Goal: Task Accomplishment & Management: Use online tool/utility

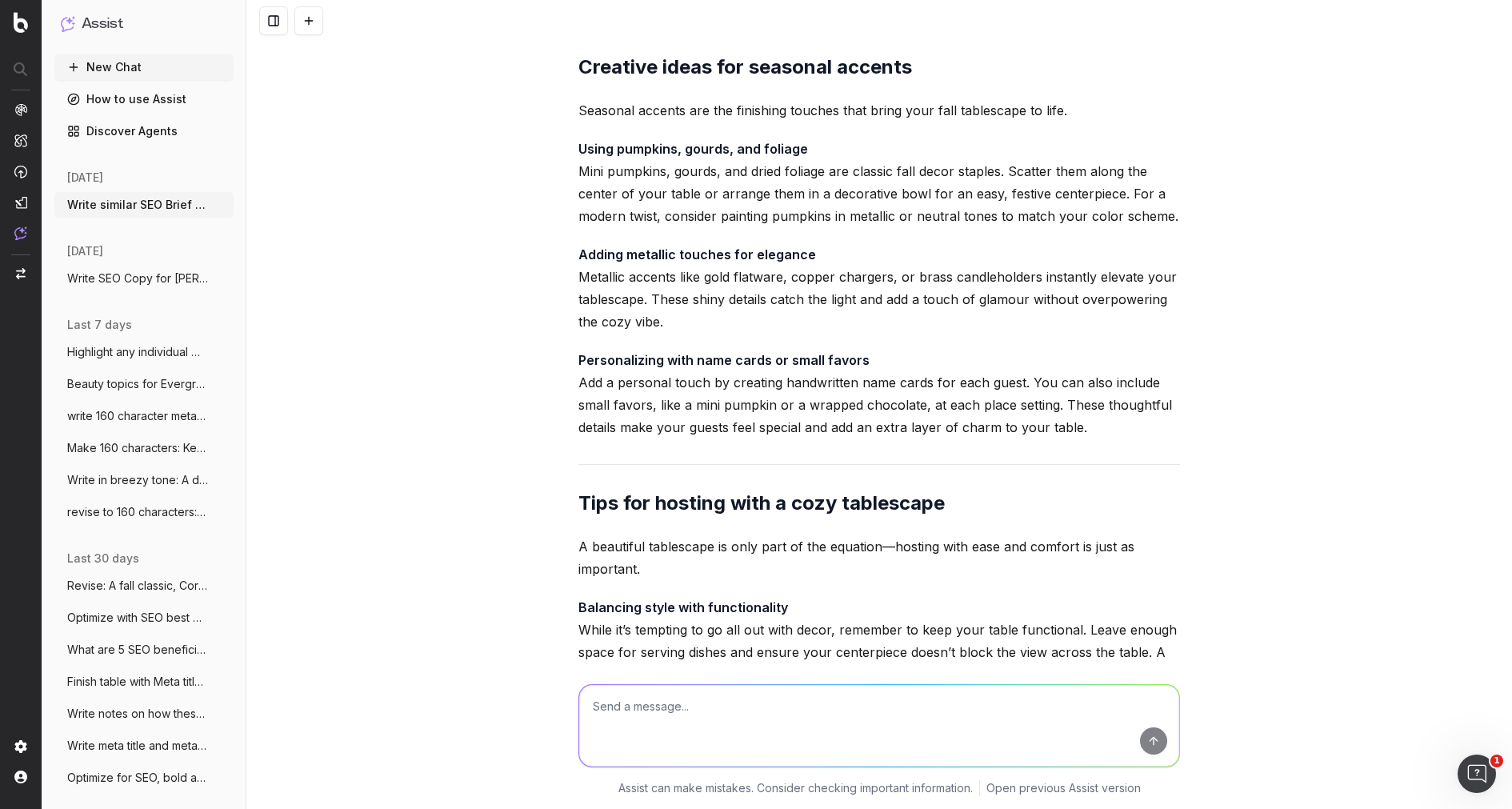
click at [714, 734] on textarea at bounding box center [879, 726] width 600 height 82
click at [620, 721] on textarea at bounding box center [879, 726] width 600 height 82
paste textarea "Morning vs. Night Skincare Routine: What's the Difference?"
type textarea "Write SEO Brief: Morning vs. Night Skincare Routine: What's the Difference?"
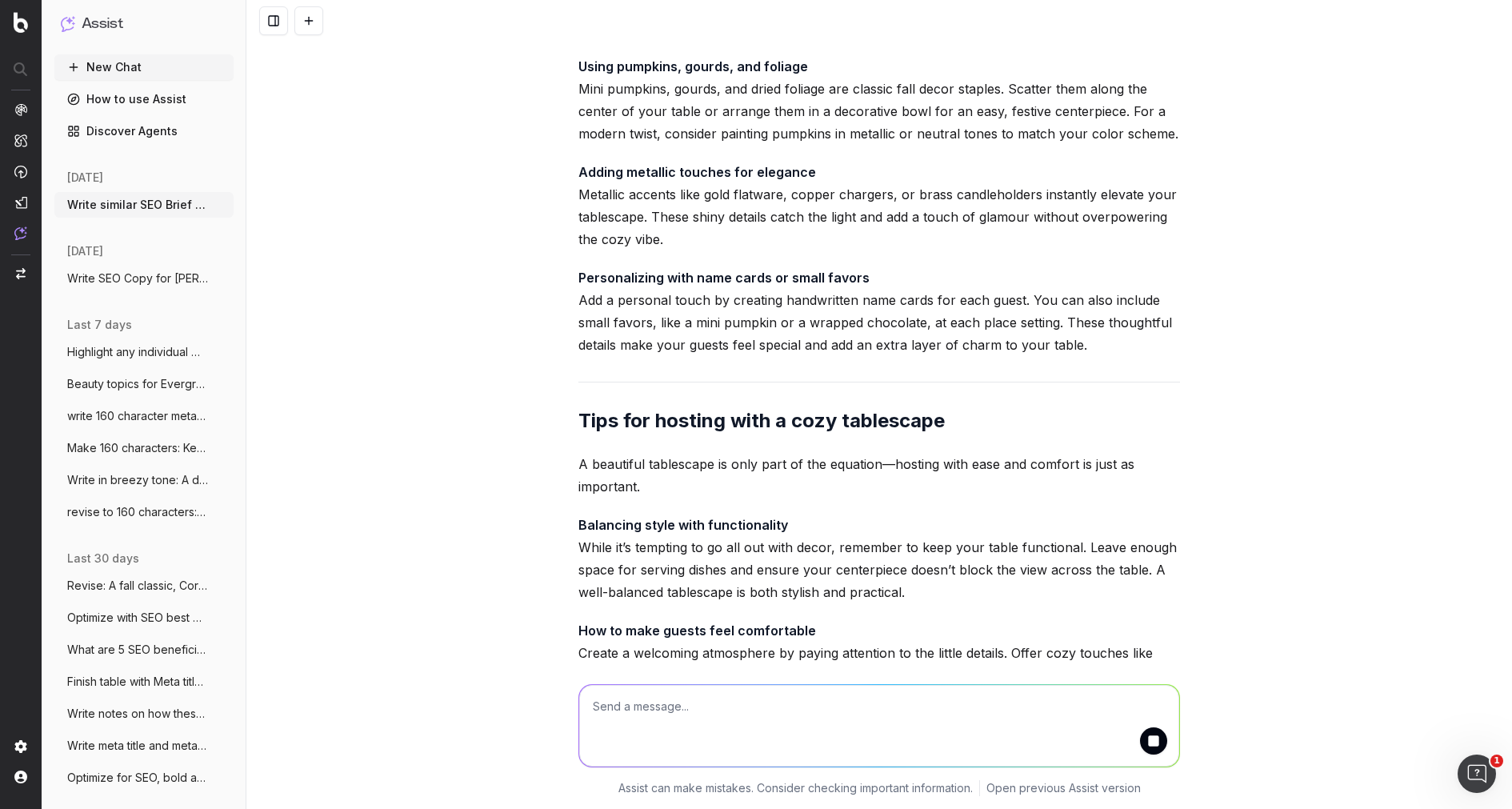
scroll to position [171409, 0]
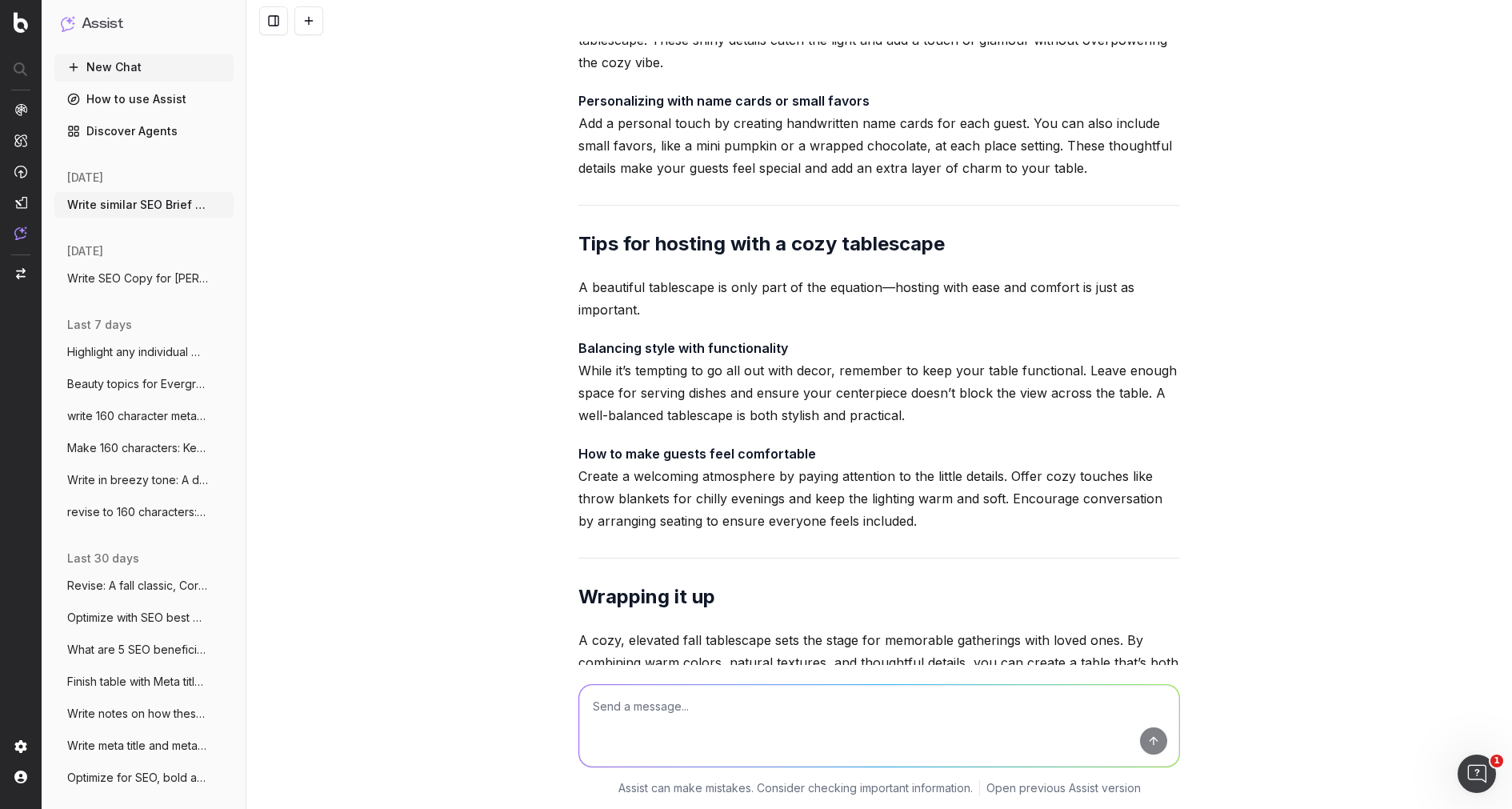
scroll to position [171587, 0]
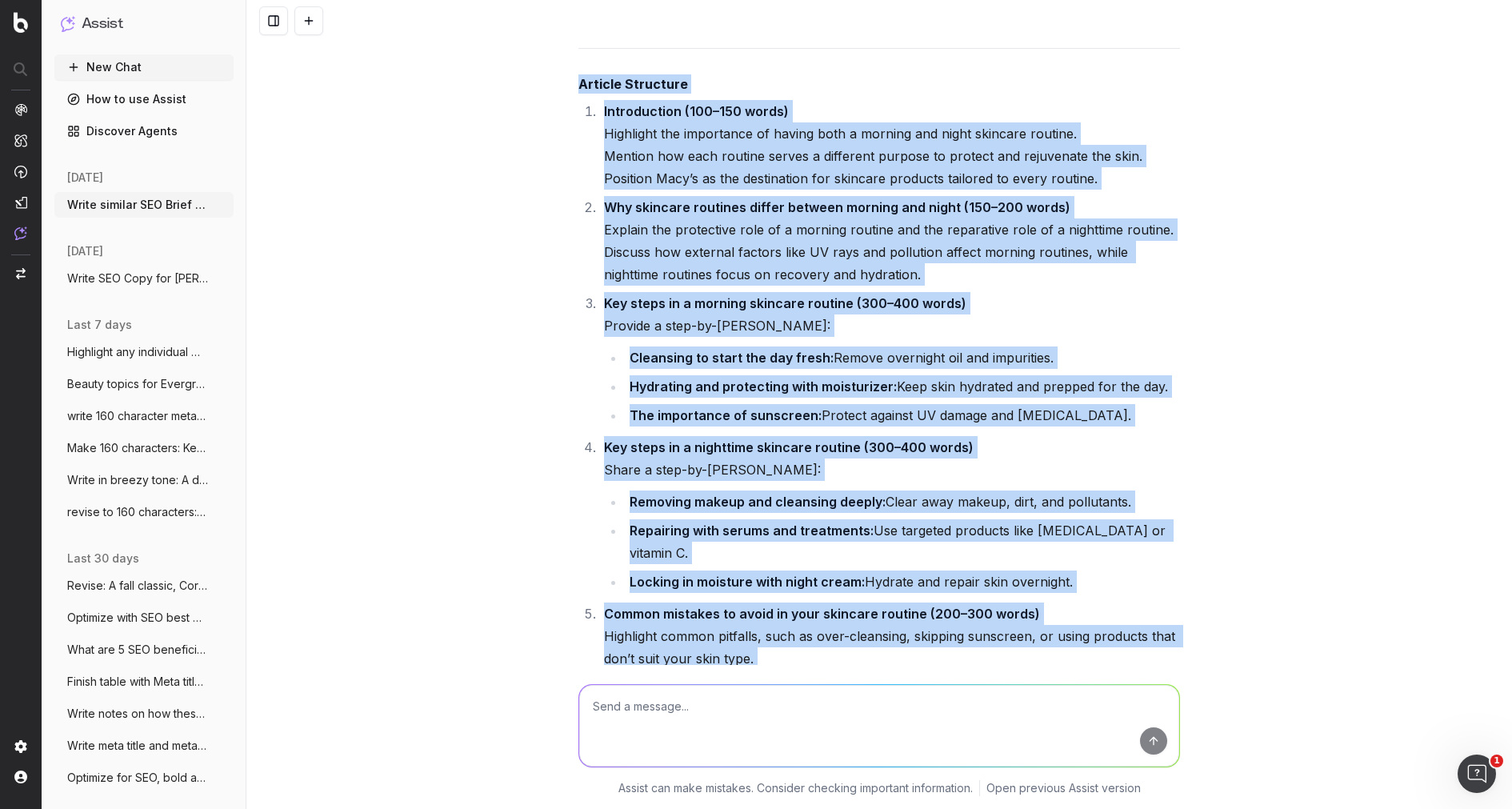
scroll to position [174297, 0]
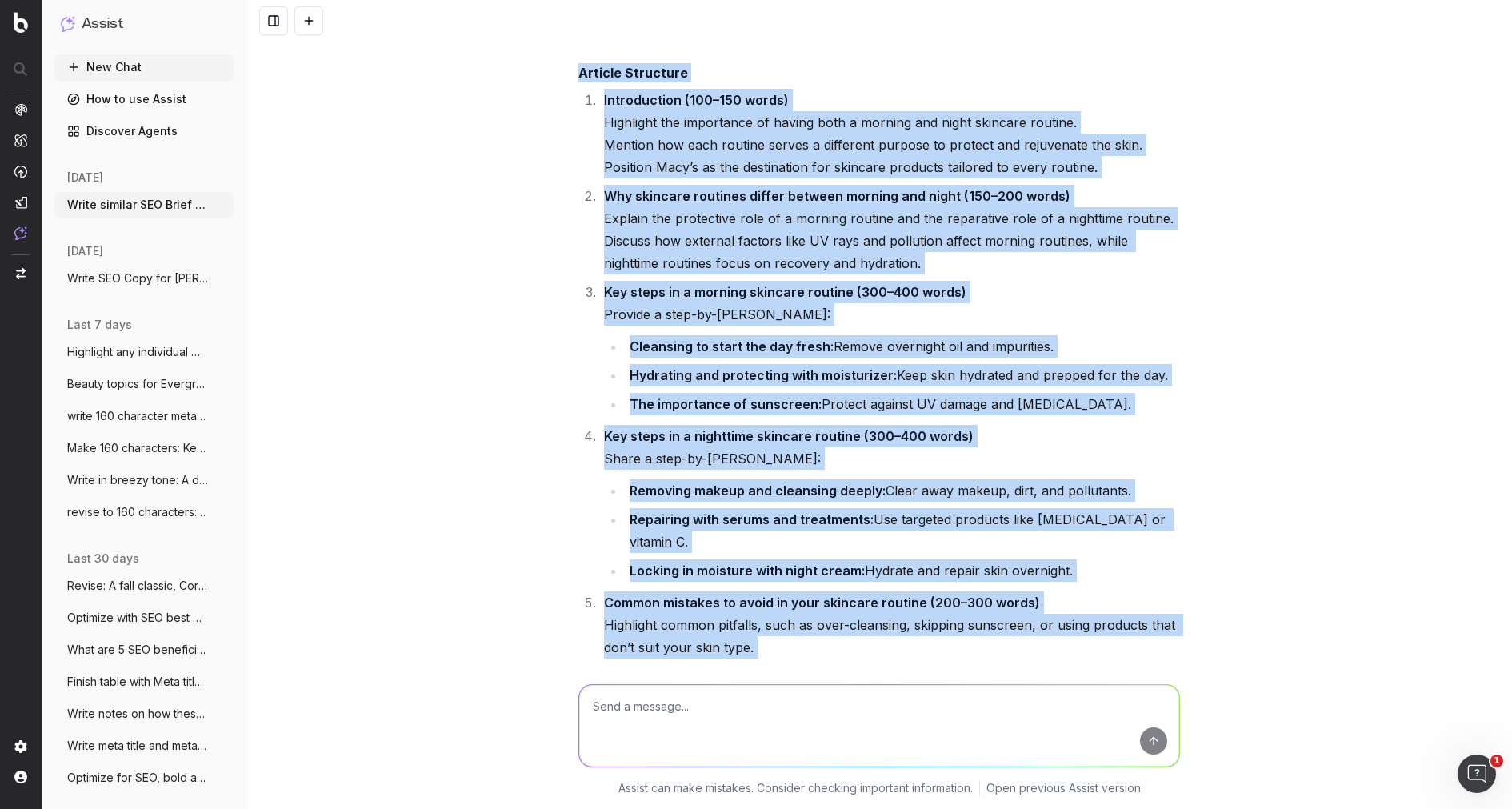
drag, startPoint x: 573, startPoint y: 552, endPoint x: 893, endPoint y: 510, distance: 322.7
copy div "Lore Ipsum Dolorsi am. Conse Adipisci Elitsed: Doei't inc Utlaboreet? Dolo Magn…"
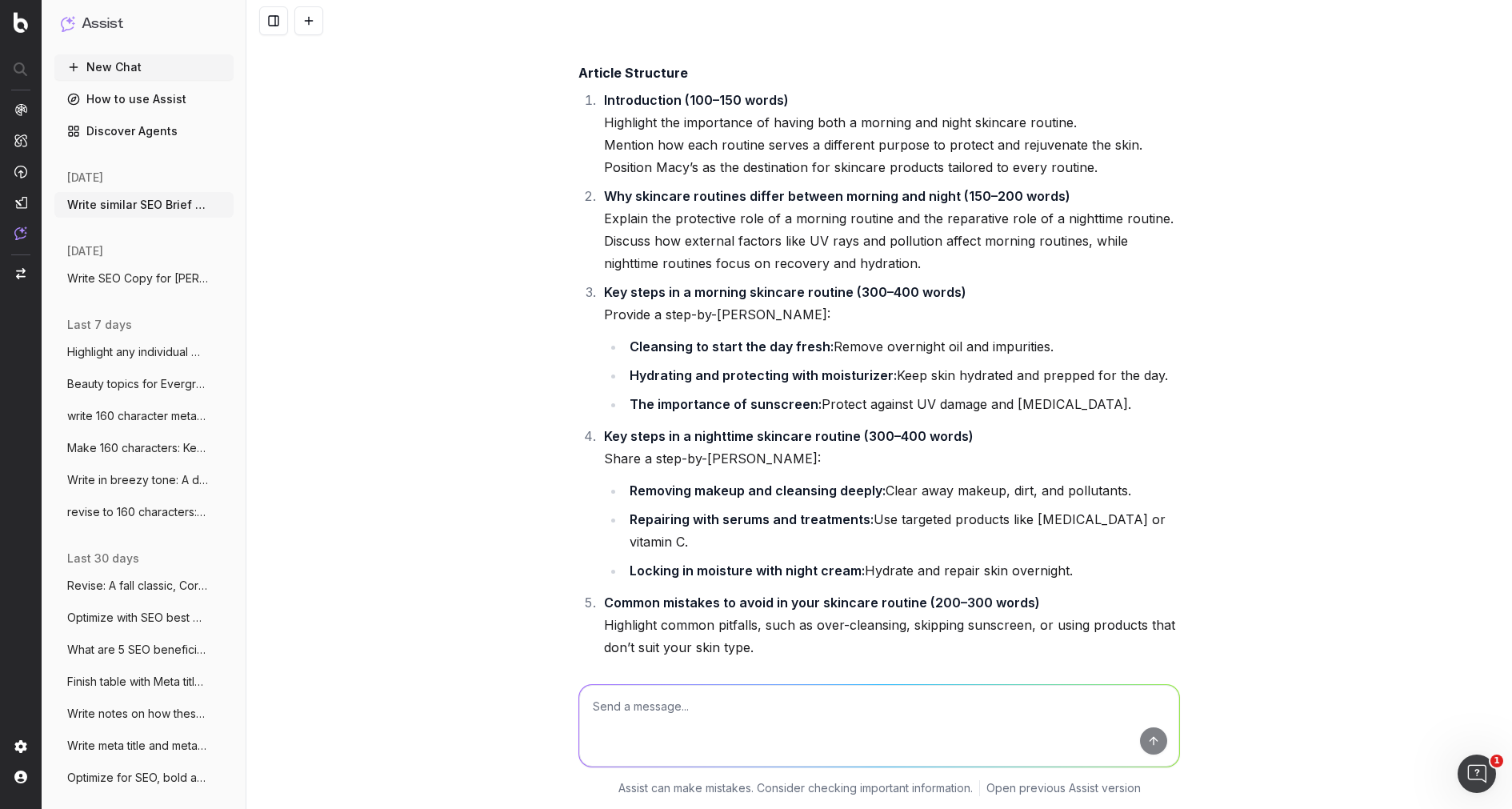
click at [630, 705] on textarea at bounding box center [879, 726] width 600 height 82
click at [628, 718] on textarea at bounding box center [879, 726] width 600 height 82
type textarea "Write article"
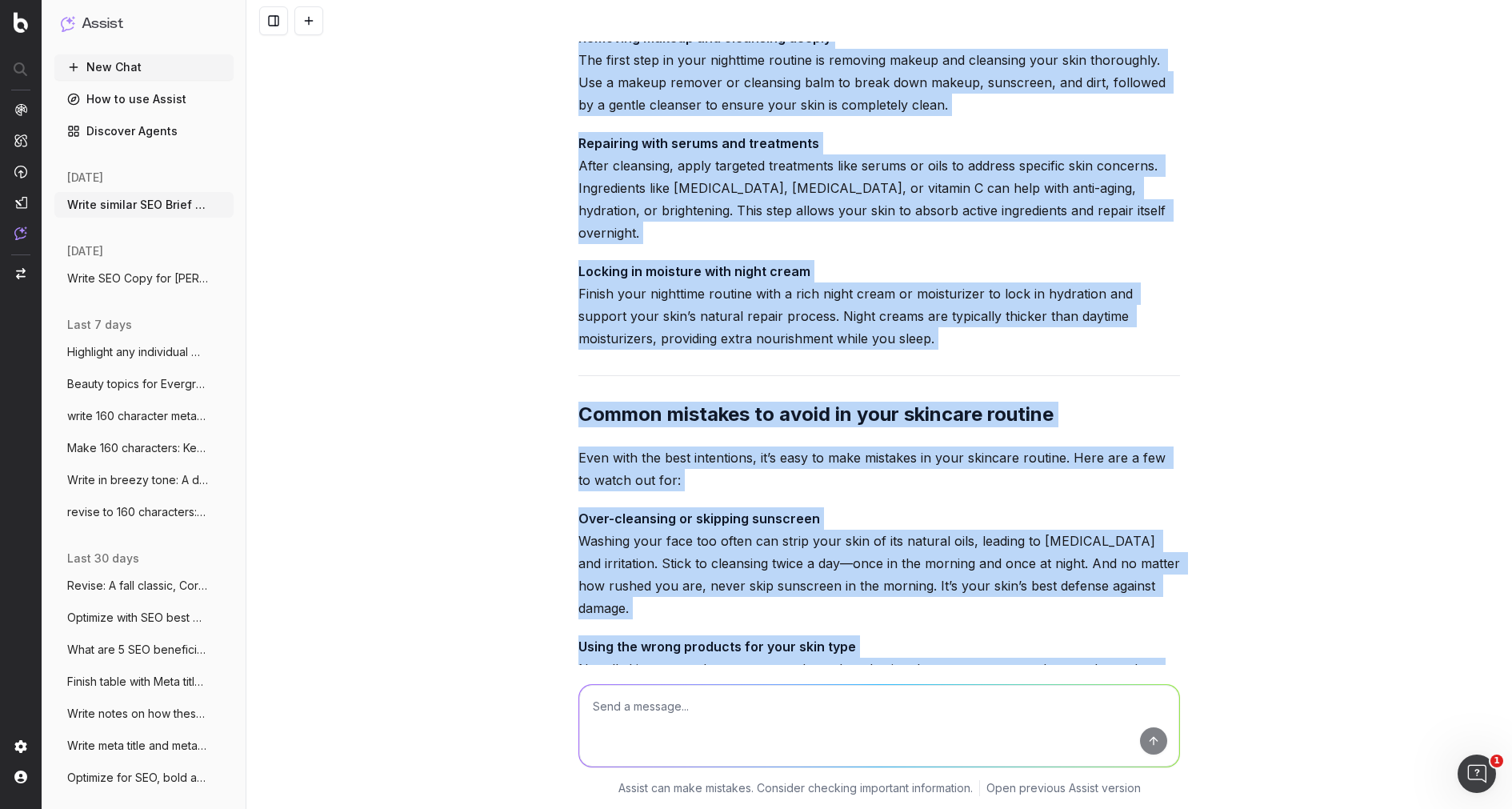
scroll to position [176964, 0]
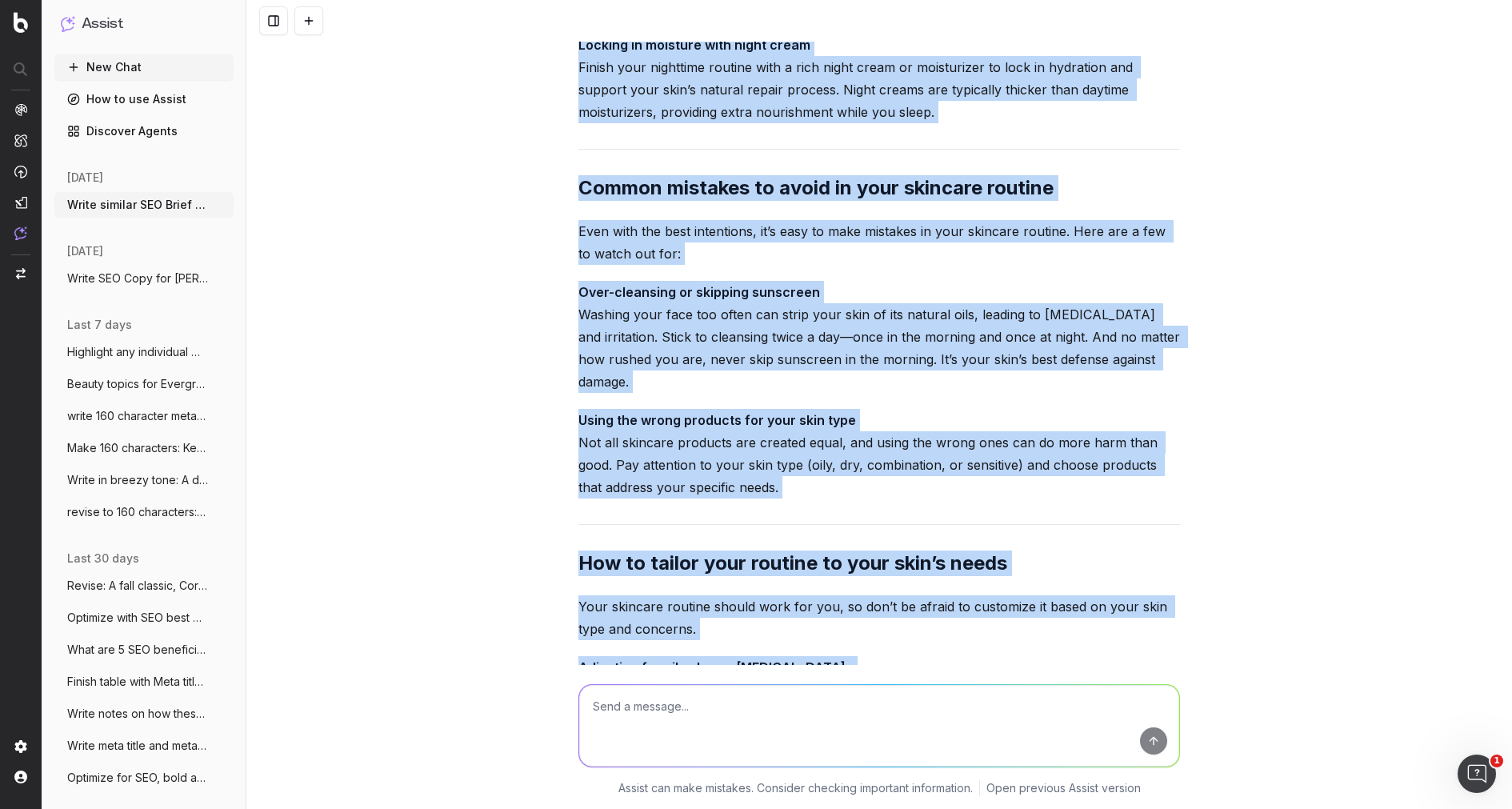
drag, startPoint x: 581, startPoint y: 302, endPoint x: 960, endPoint y: 582, distance: 471.2
copy div "Loremip do. Sitam Consecte Adipisc: Elit's doe Temporinci? U labo etdolore magn…"
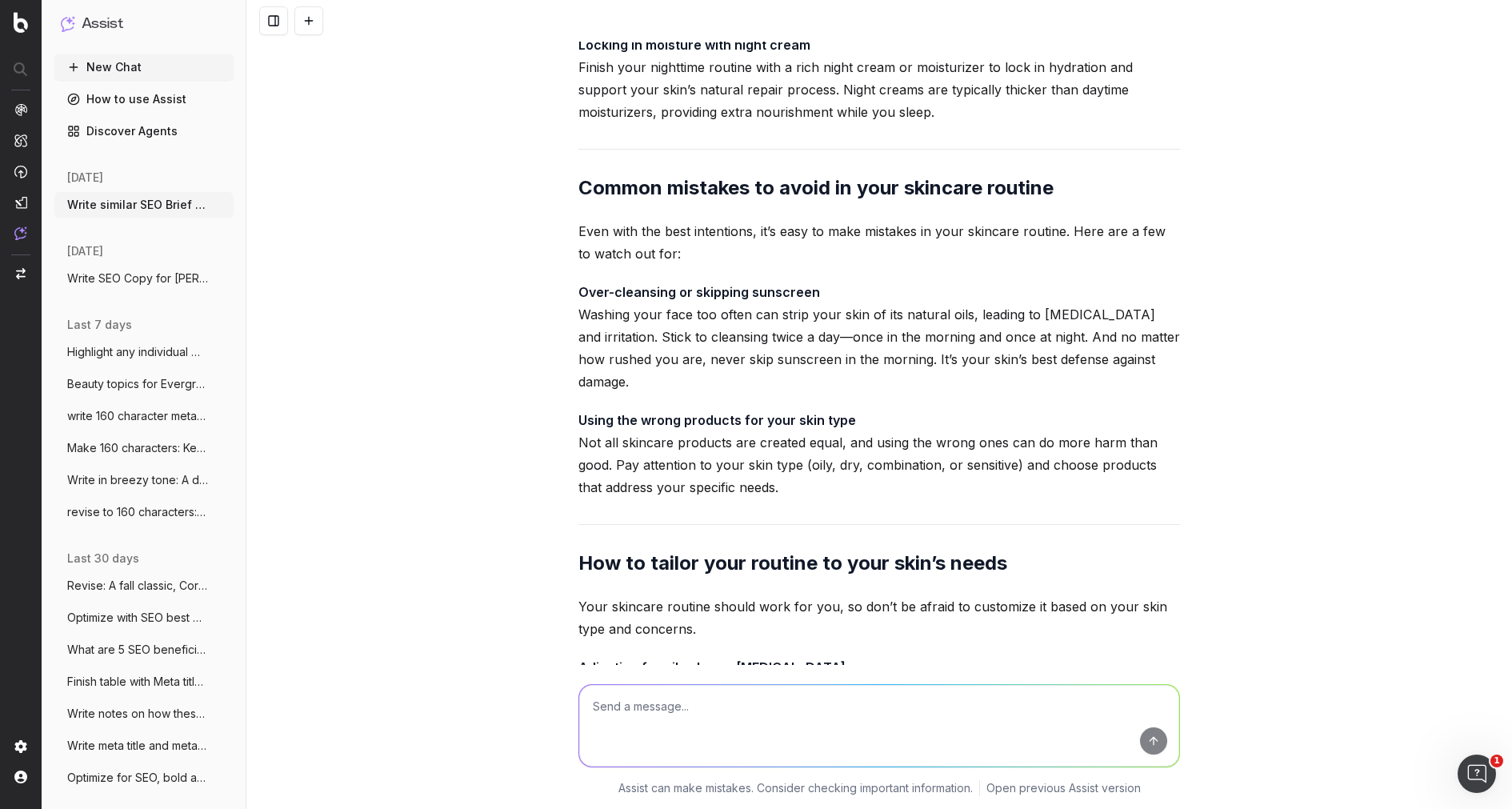
click at [646, 724] on textarea at bounding box center [879, 726] width 600 height 82
type textarea "F"
type textarea "Write in a friendly, breezy tone"
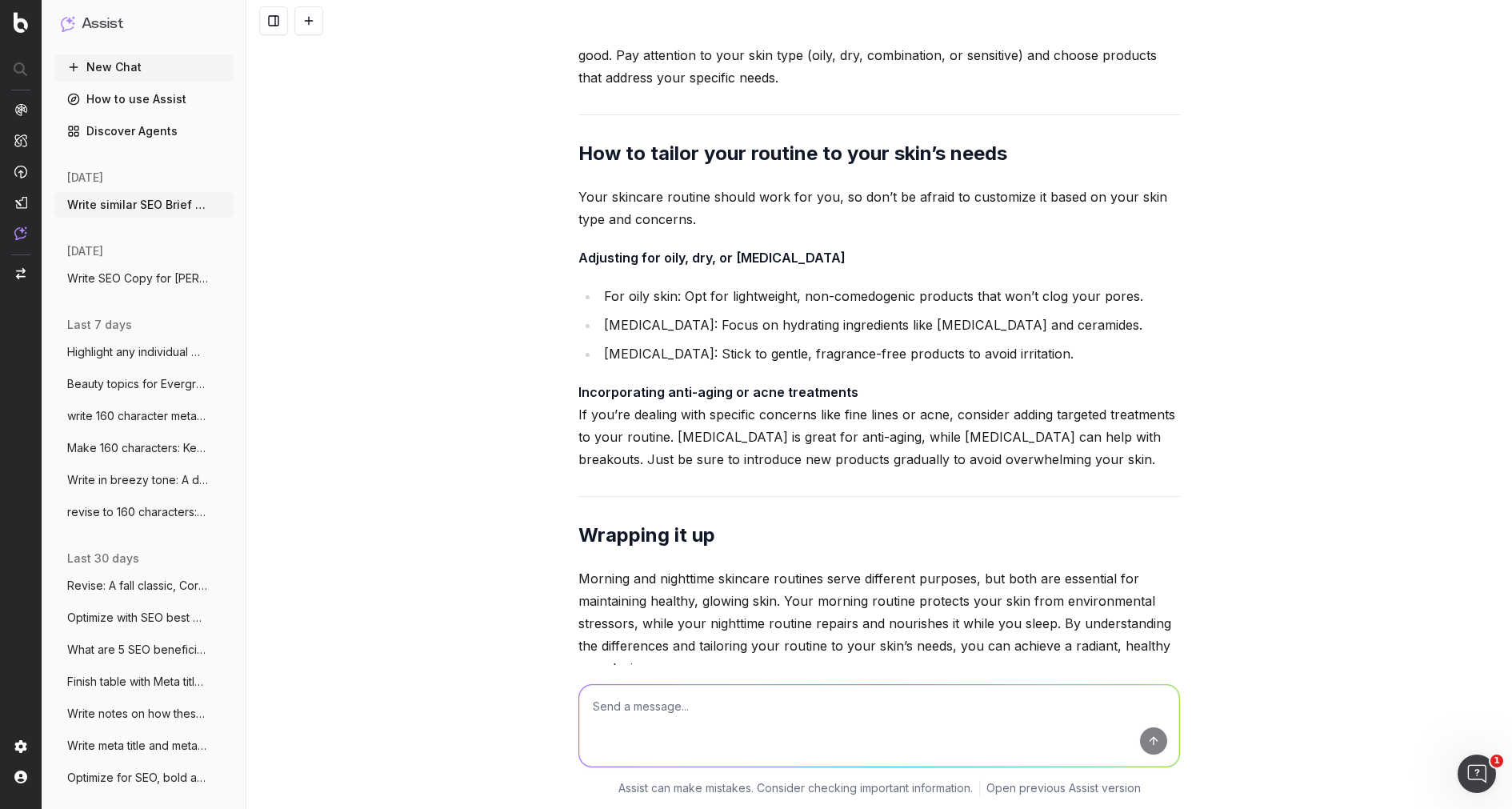
scroll to position [177403, 0]
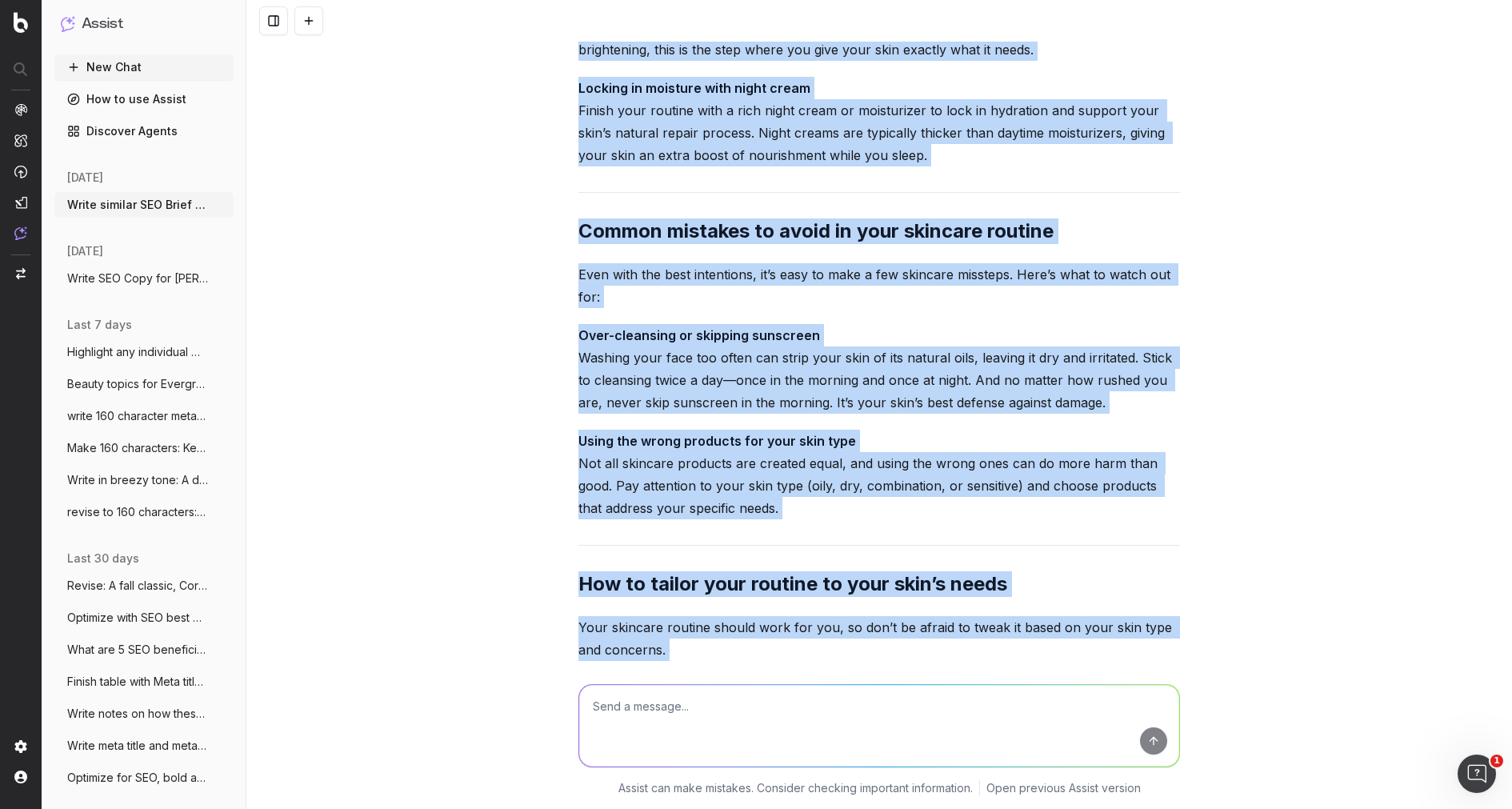
scroll to position [179700, 0]
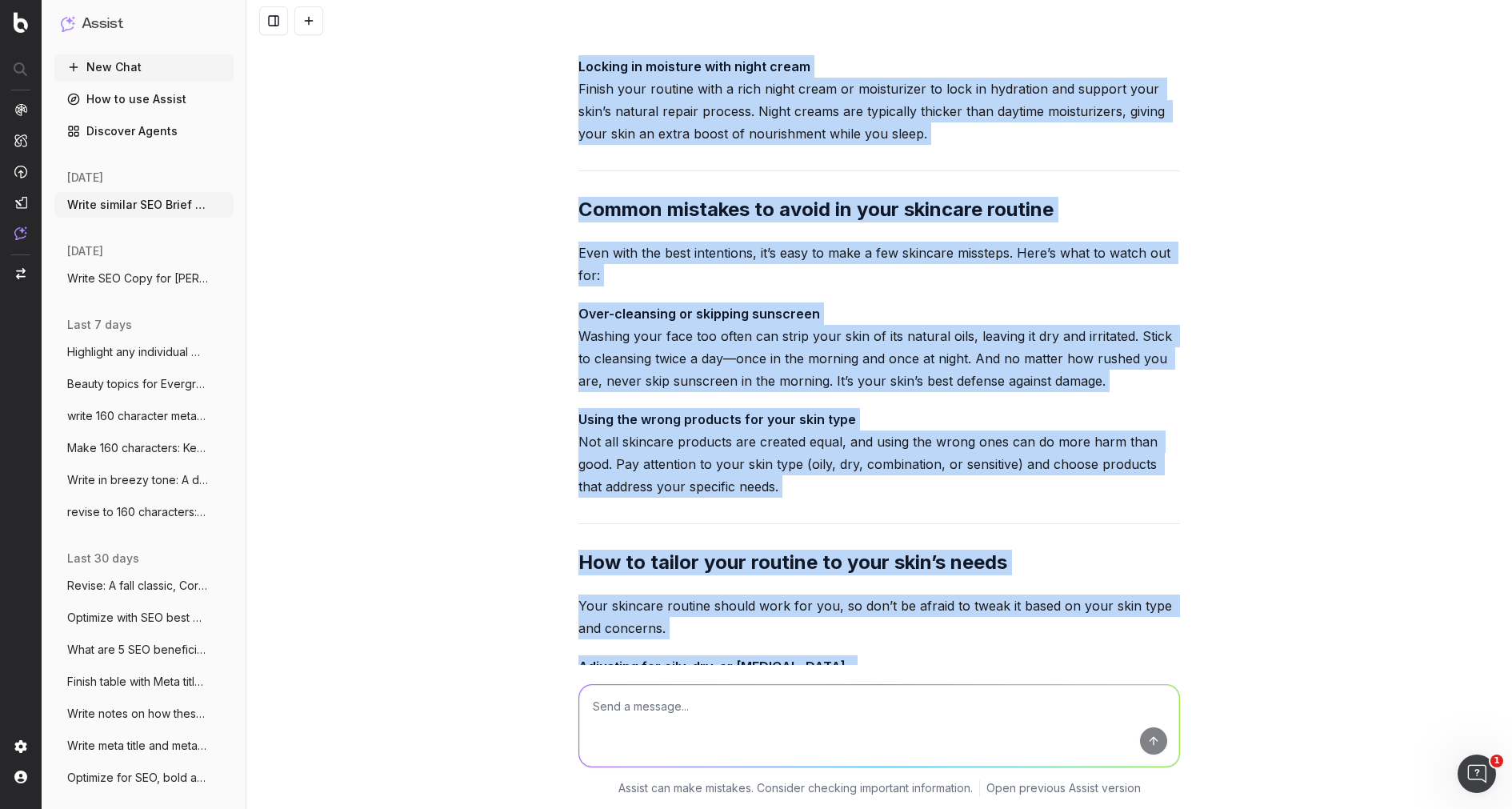
drag, startPoint x: 572, startPoint y: 296, endPoint x: 888, endPoint y: 578, distance: 423.5
copy div "Loremip do. Sitam Consecte Adipisc: Elit's doe Temporinci? U labor etdolore mag…"
